Goal: Information Seeking & Learning: Learn about a topic

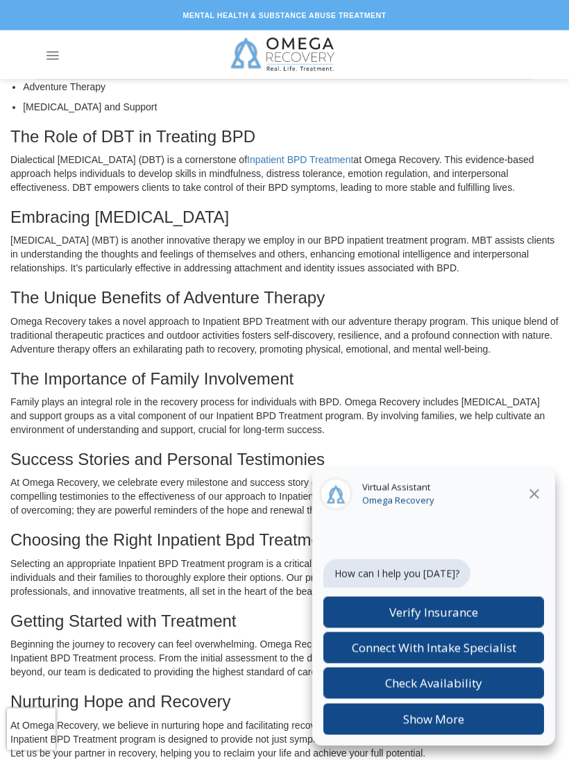
scroll to position [540, 0]
click at [527, 502] on icon at bounding box center [534, 494] width 17 height 17
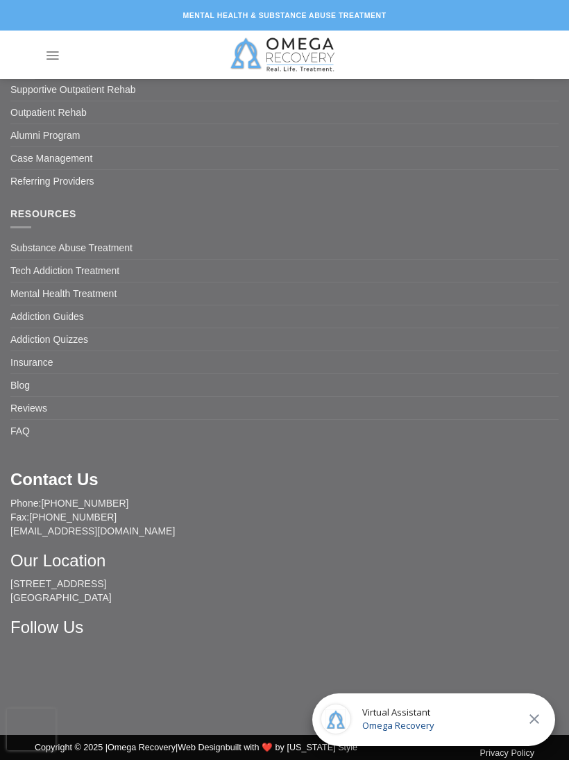
scroll to position [3357, 0]
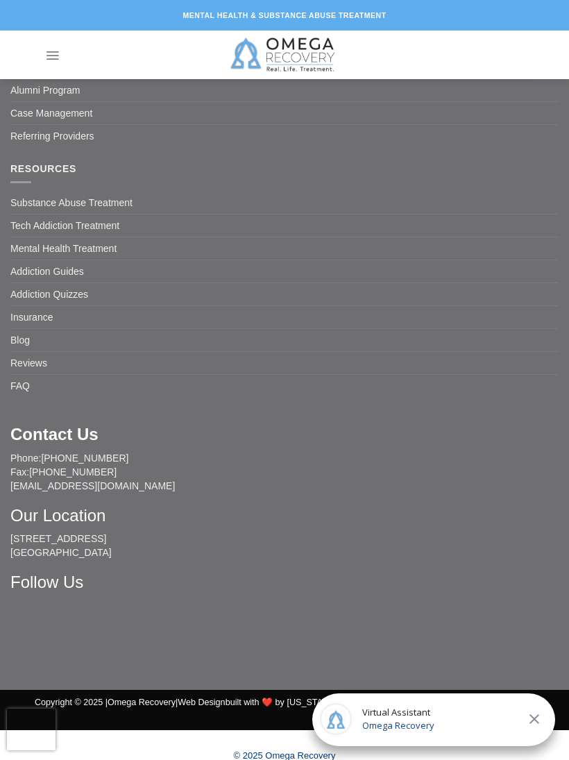
click at [36, 233] on link "Tech Addiction Treatment" at bounding box center [64, 225] width 109 height 22
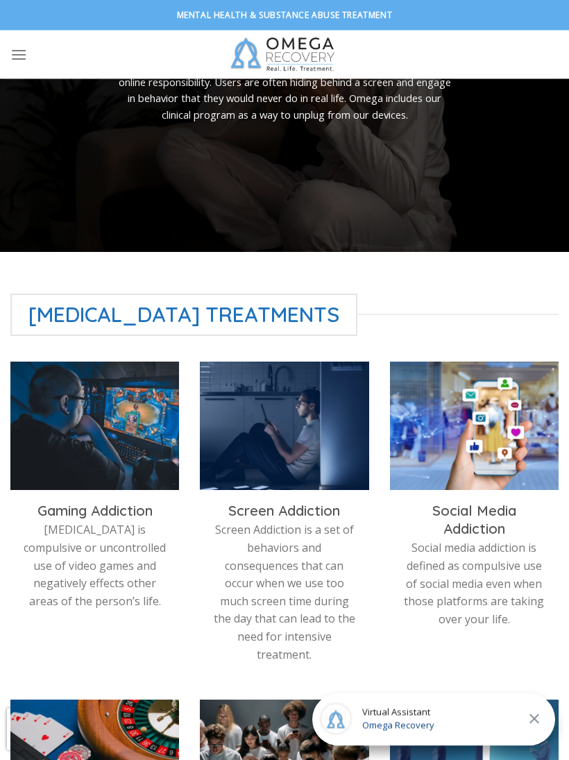
scroll to position [189, 0]
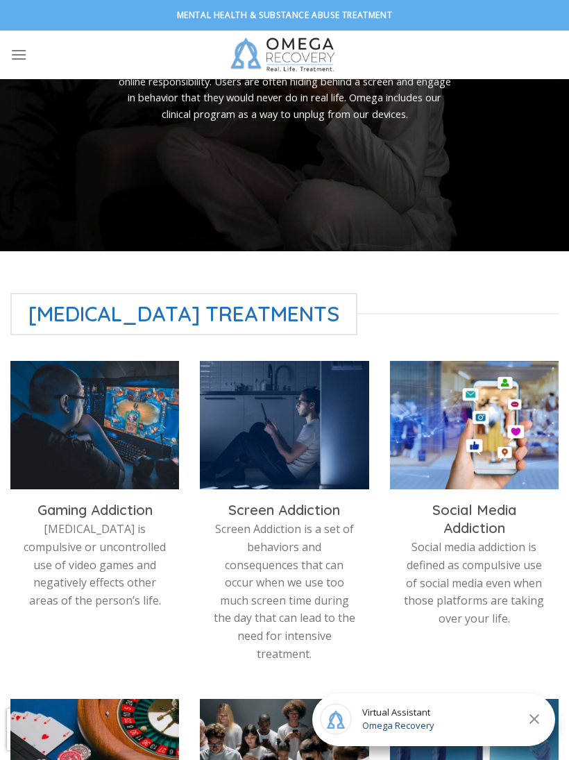
click at [83, 520] on p "Video Game Addiction is compulsive or uncontrolled use of video games and negat…" at bounding box center [95, 564] width 148 height 89
click at [84, 501] on h3 "Gaming Addiction" at bounding box center [95, 510] width 148 height 18
click at [92, 520] on p "Video Game Addiction is compulsive or uncontrolled use of video games and negat…" at bounding box center [95, 564] width 148 height 89
click at [89, 502] on h3 "Gaming Addiction" at bounding box center [95, 510] width 148 height 18
click at [88, 501] on h3 "Gaming Addiction" at bounding box center [95, 510] width 148 height 18
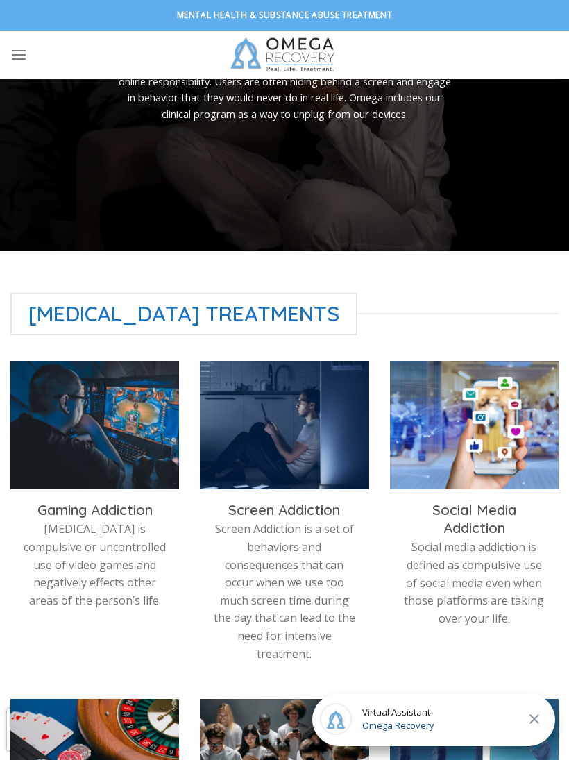
click at [79, 393] on img at bounding box center [94, 425] width 169 height 128
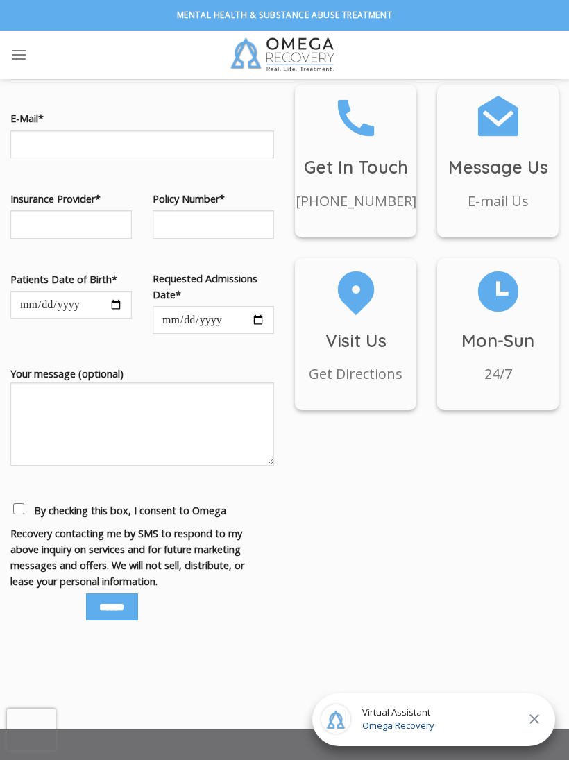
scroll to position [1817, 0]
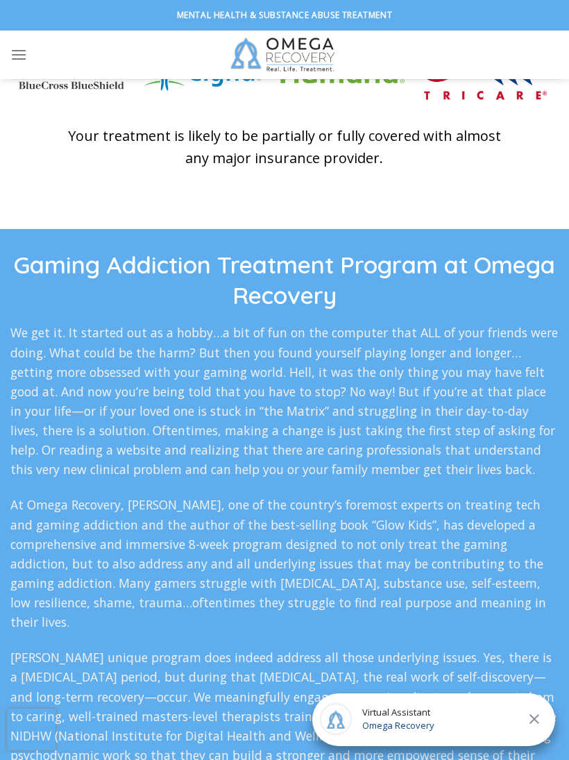
scroll to position [2517, 0]
